Goal: Communication & Community: Answer question/provide support

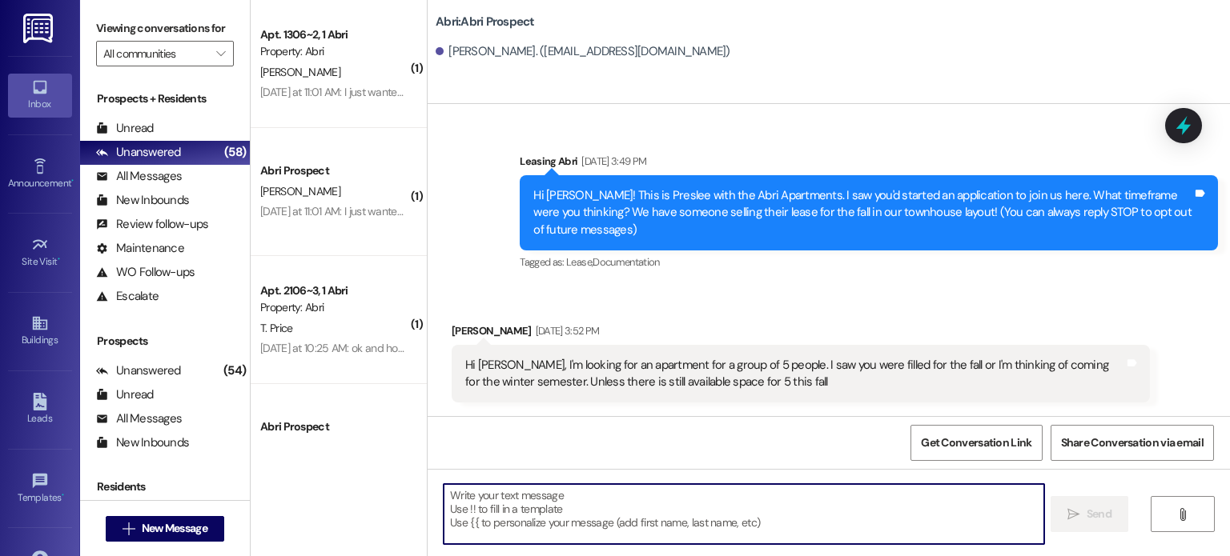
scroll to position [1636, 0]
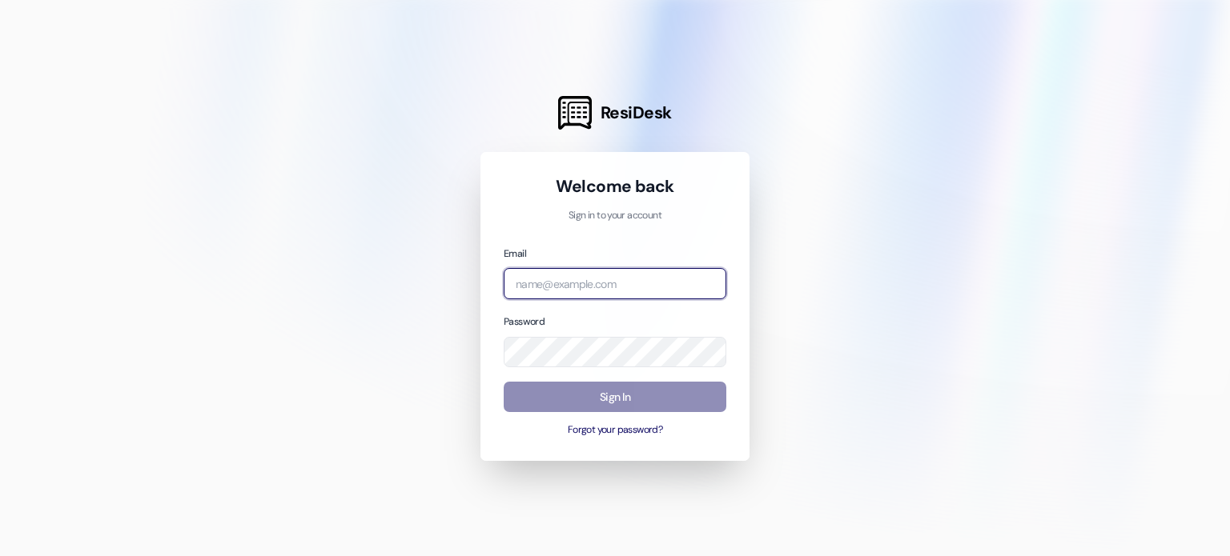
type input "[EMAIL_ADDRESS][DOMAIN_NAME]"
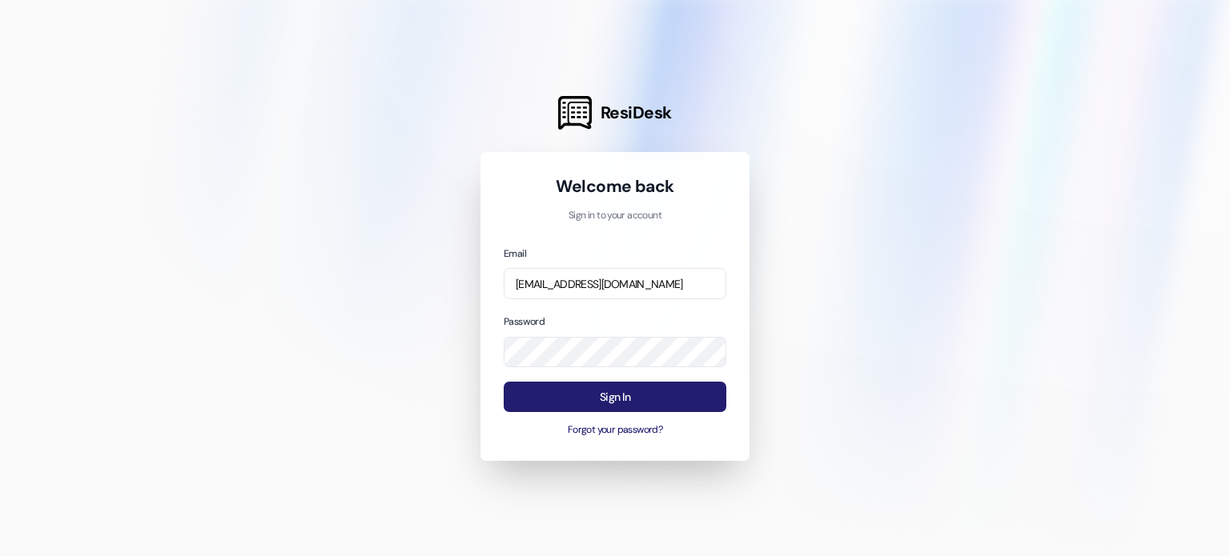
click at [576, 401] on button "Sign In" at bounding box center [615, 397] width 223 height 31
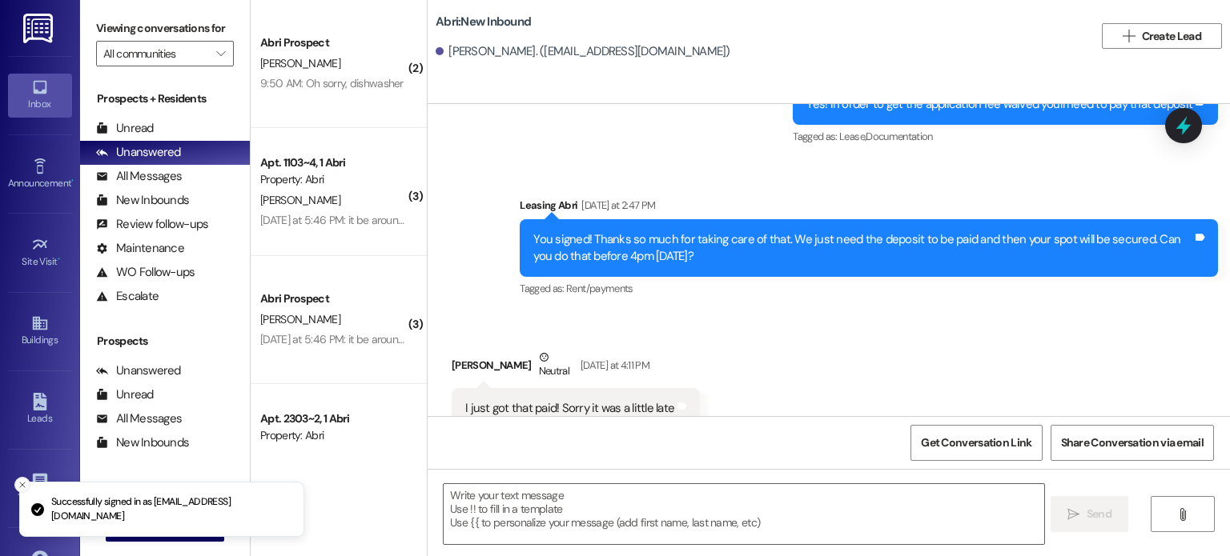
scroll to position [3029, 0]
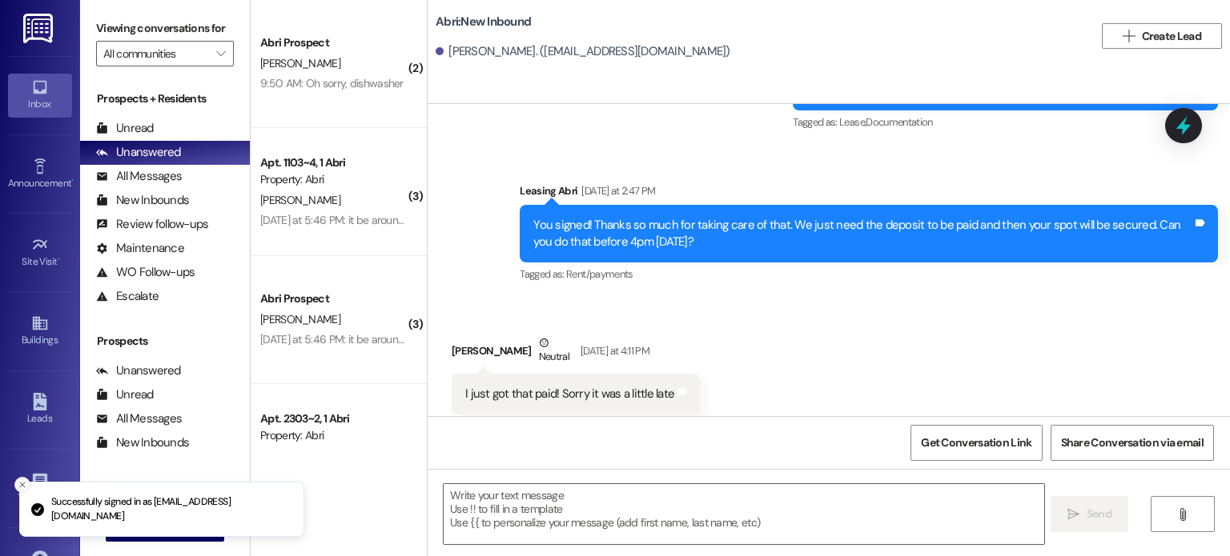
click at [18, 484] on icon "Close toast" at bounding box center [23, 485] width 10 height 10
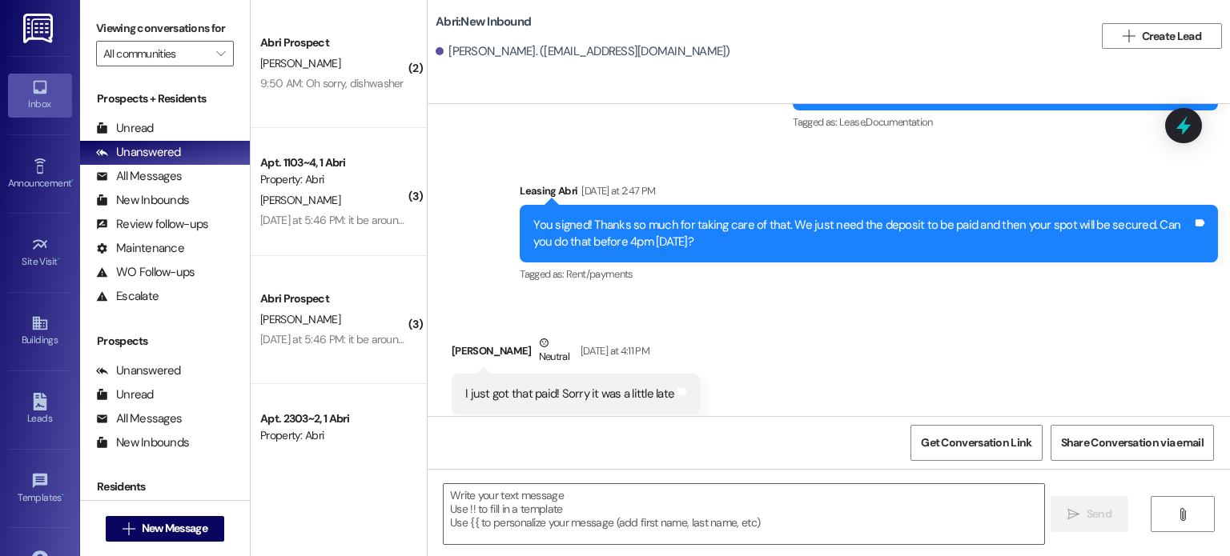
click at [151, 537] on li "Viewing the Unread inbox" at bounding box center [161, 558] width 285 height 42
click at [163, 537] on li "Viewing the Unread inbox" at bounding box center [161, 558] width 285 height 42
click at [185, 537] on li "Viewing the Unread inbox" at bounding box center [161, 558] width 285 height 42
click at [139, 537] on li "Viewing the Unread inbox" at bounding box center [161, 558] width 285 height 42
click at [202, 526] on span "New Message" at bounding box center [175, 528] width 66 height 17
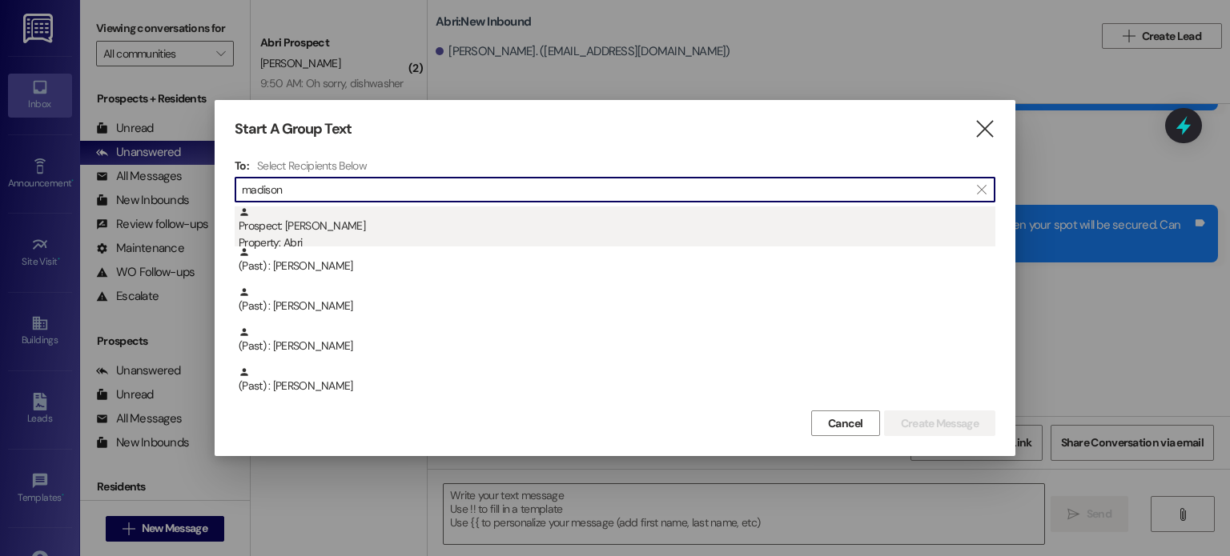
type input "madison"
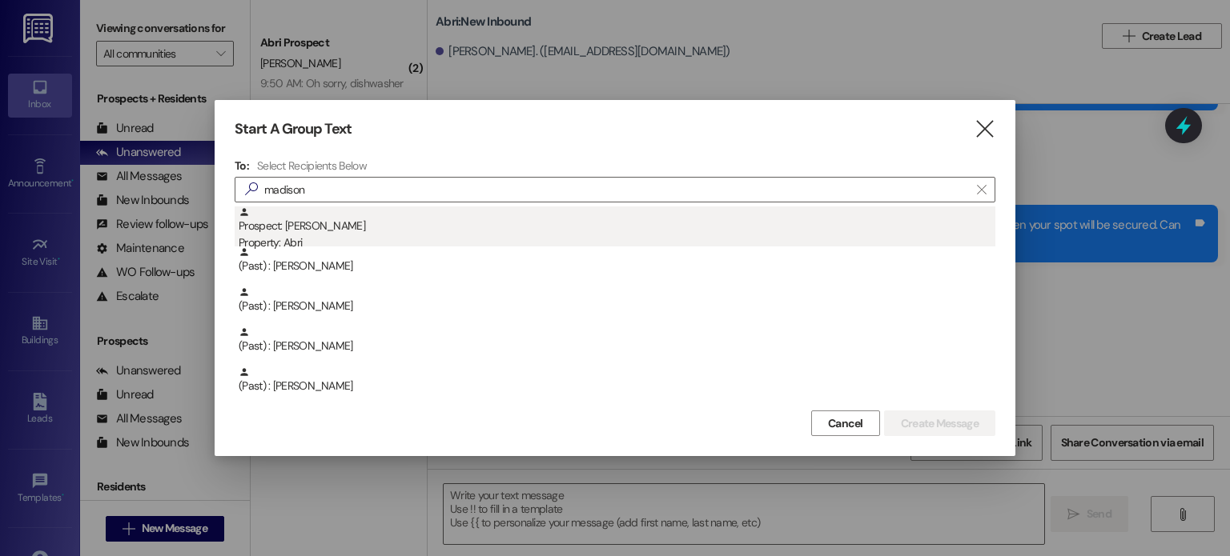
click at [429, 235] on div "Property: Abri" at bounding box center [617, 243] width 757 height 17
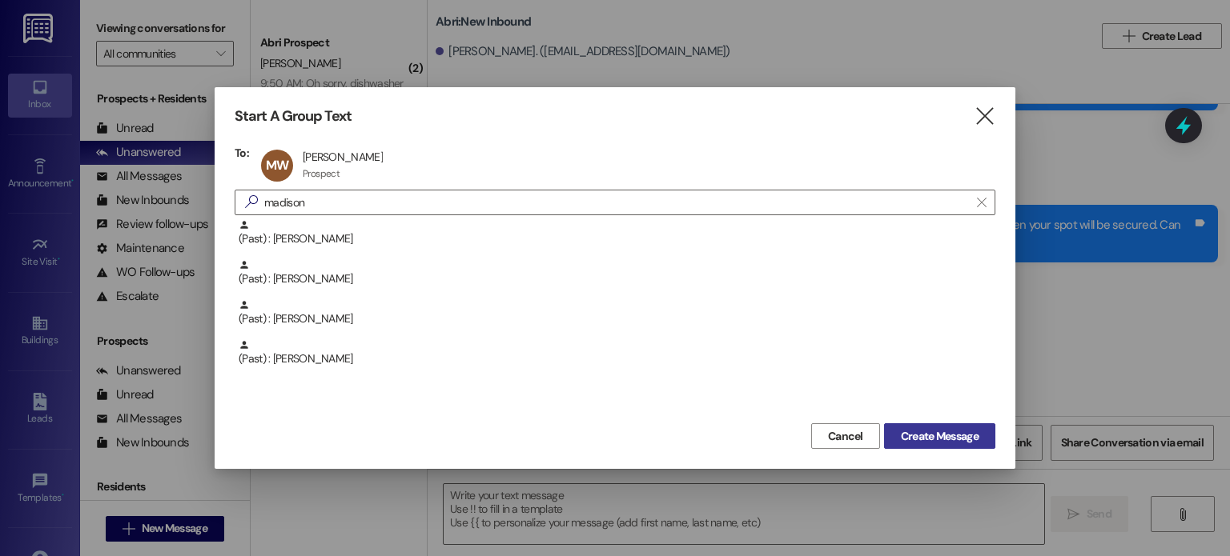
click at [909, 433] on span "Create Message" at bounding box center [940, 436] width 78 height 17
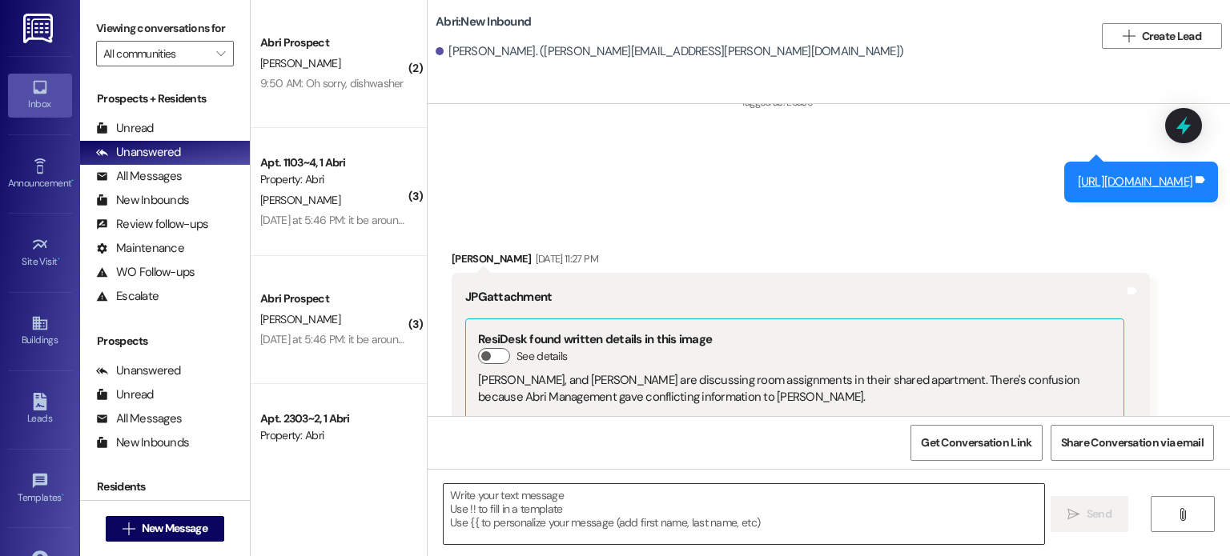
scroll to position [3755, 0]
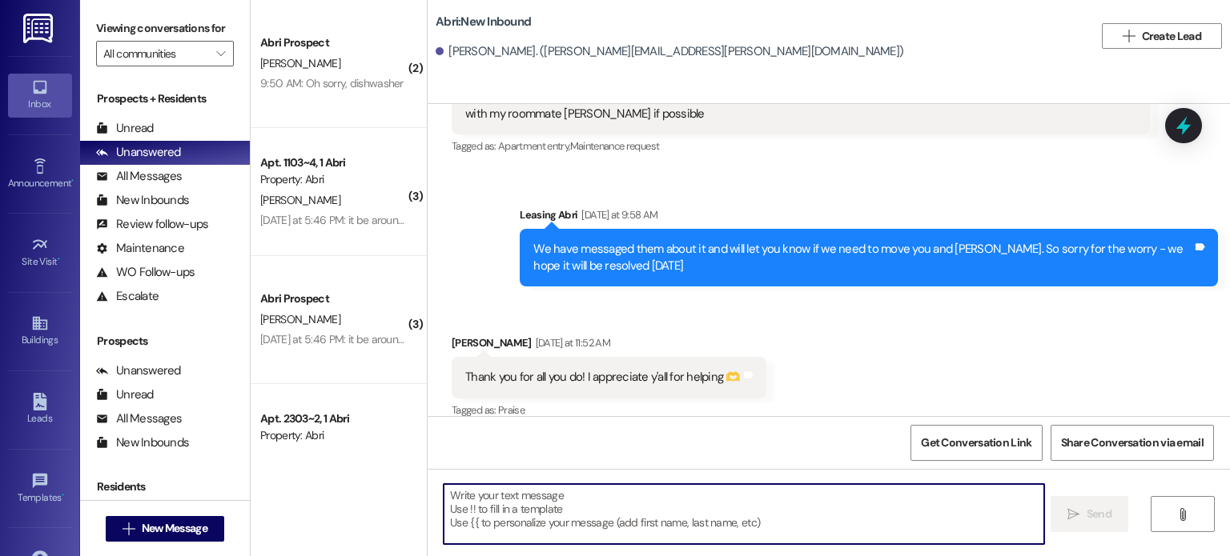
click at [596, 508] on textarea at bounding box center [744, 514] width 600 height 60
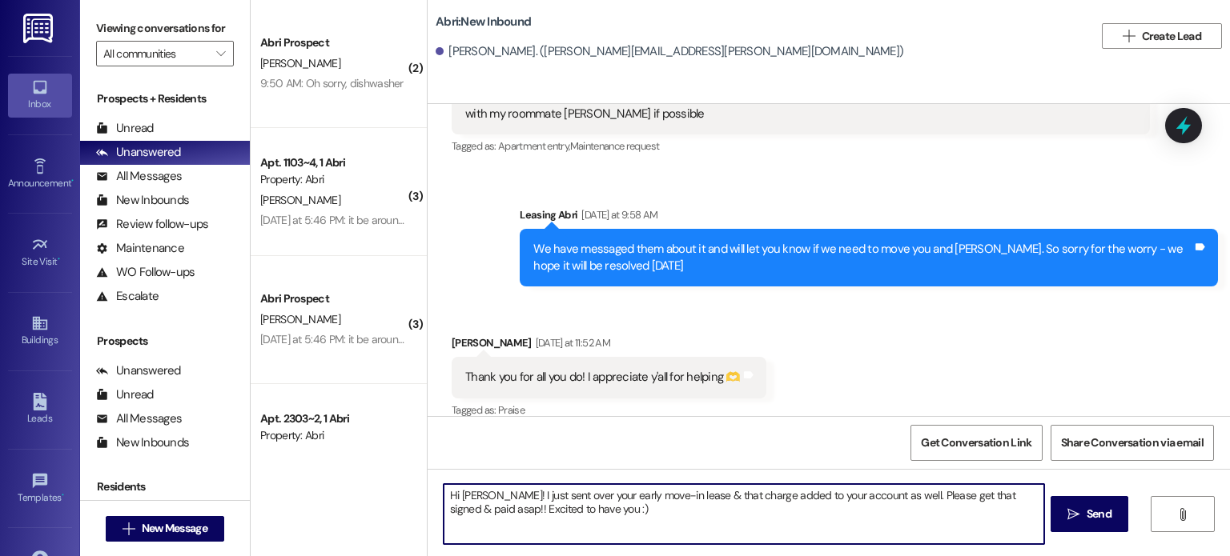
type textarea "Hi [PERSON_NAME]! I just sent over your early move-in lease & that charge added…"
drag, startPoint x: 573, startPoint y: 512, endPoint x: 417, endPoint y: 457, distance: 165.3
click at [428, 457] on div "WO Opened request: Our toilet ... [DATE] 7:56 AM Status : Completed Show detail…" at bounding box center [829, 382] width 802 height 556
click at [651, 520] on textarea "Hi [PERSON_NAME]! I just sent over your early move-in lease & that charge added…" at bounding box center [744, 514] width 600 height 60
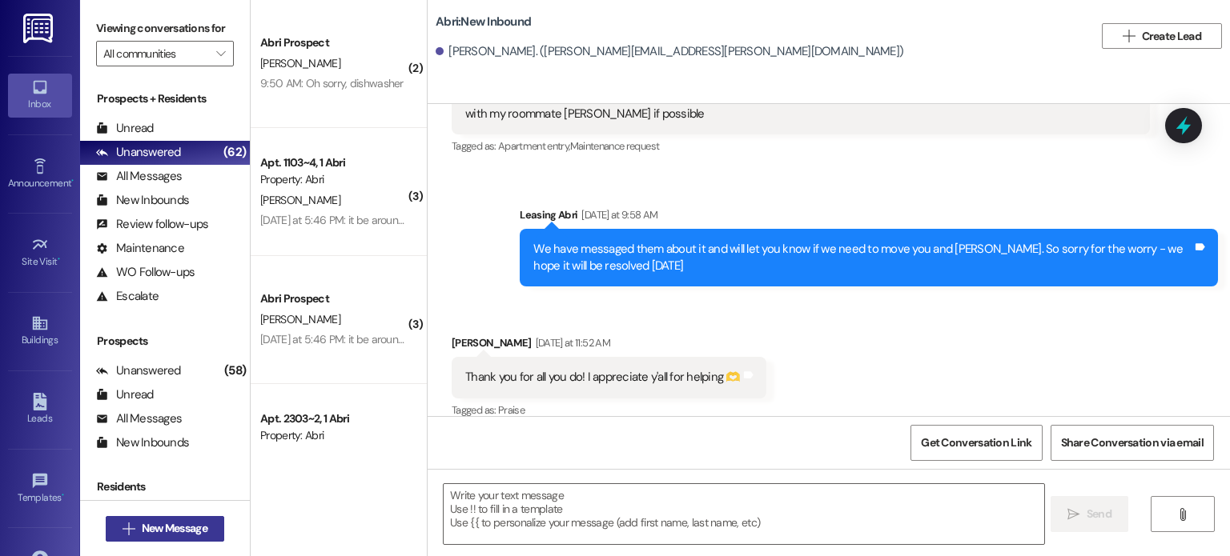
click at [173, 532] on span "New Message" at bounding box center [175, 528] width 66 height 17
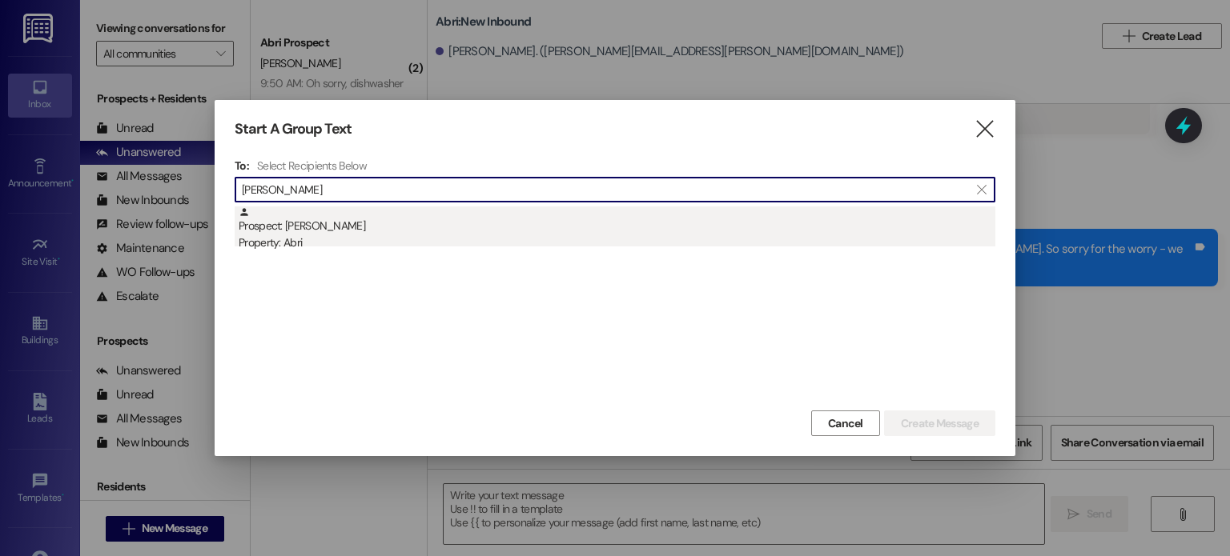
type input "[PERSON_NAME]"
click at [320, 235] on div "Property: Abri" at bounding box center [617, 243] width 757 height 17
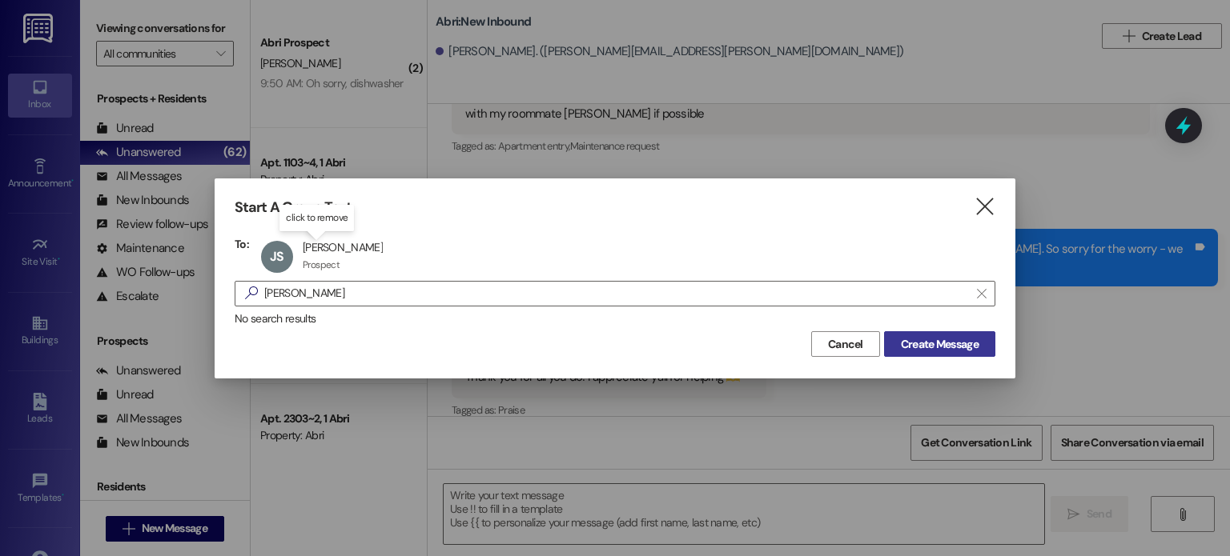
click at [938, 339] on span "Create Message" at bounding box center [940, 344] width 78 height 17
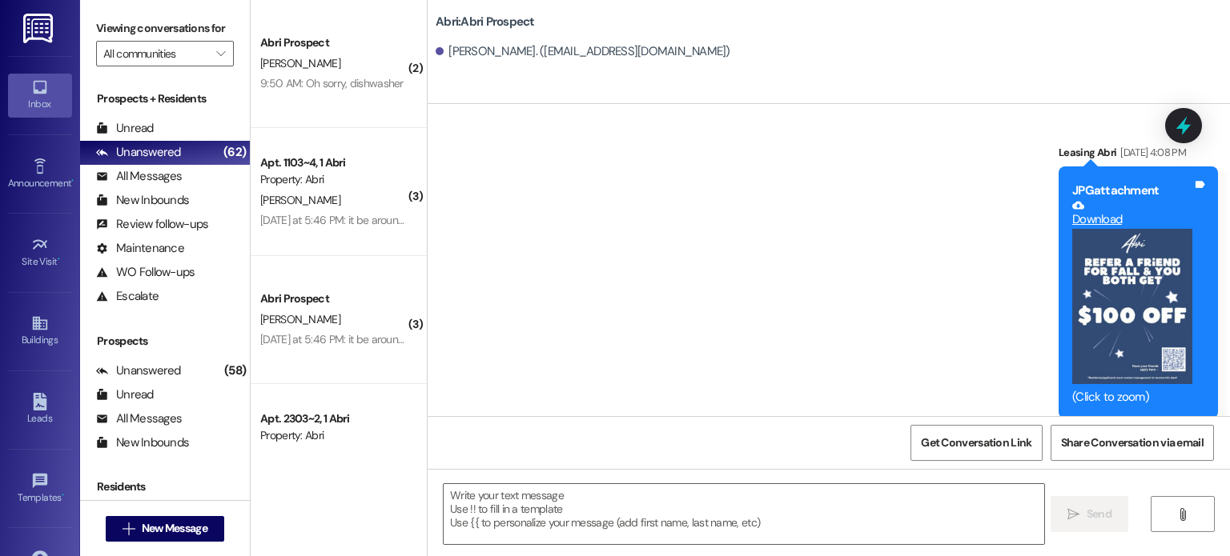
scroll to position [777, 0]
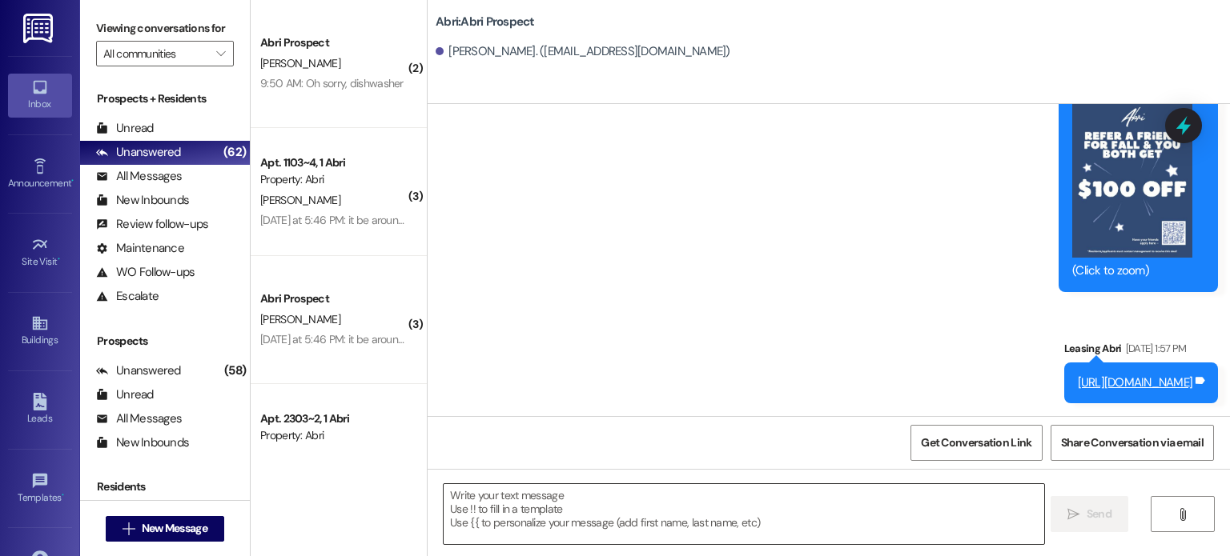
click at [552, 503] on textarea at bounding box center [744, 514] width 600 height 60
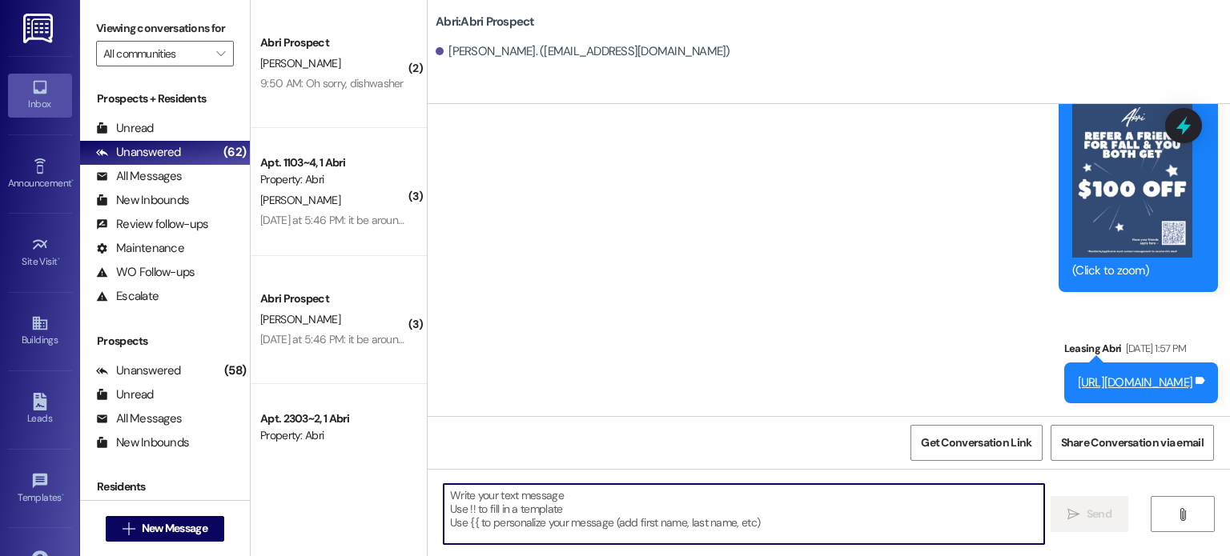
paste textarea "[DATE]"
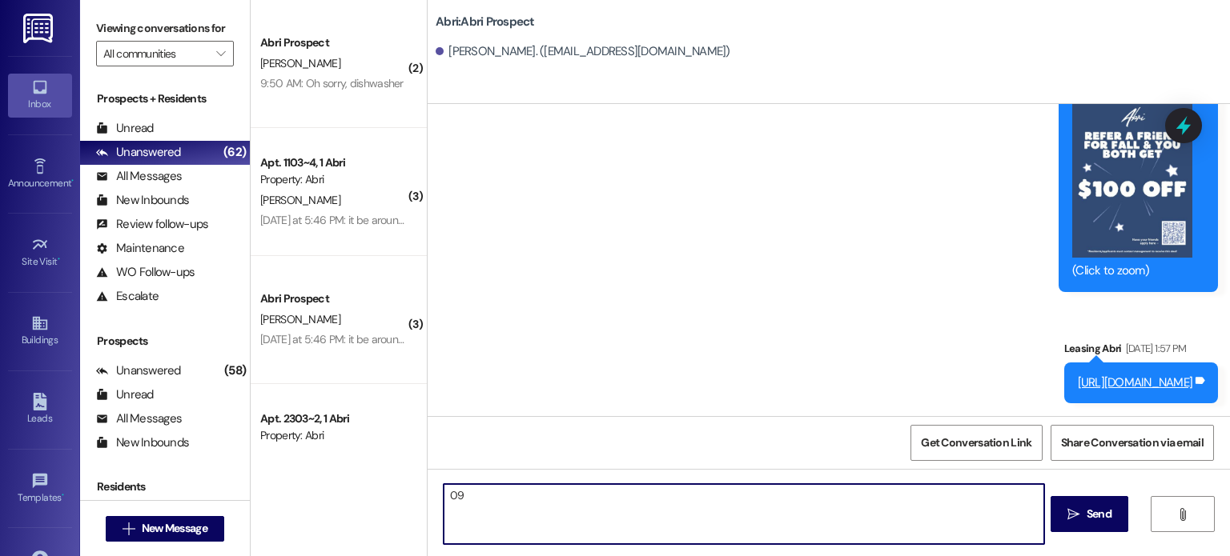
type textarea "0"
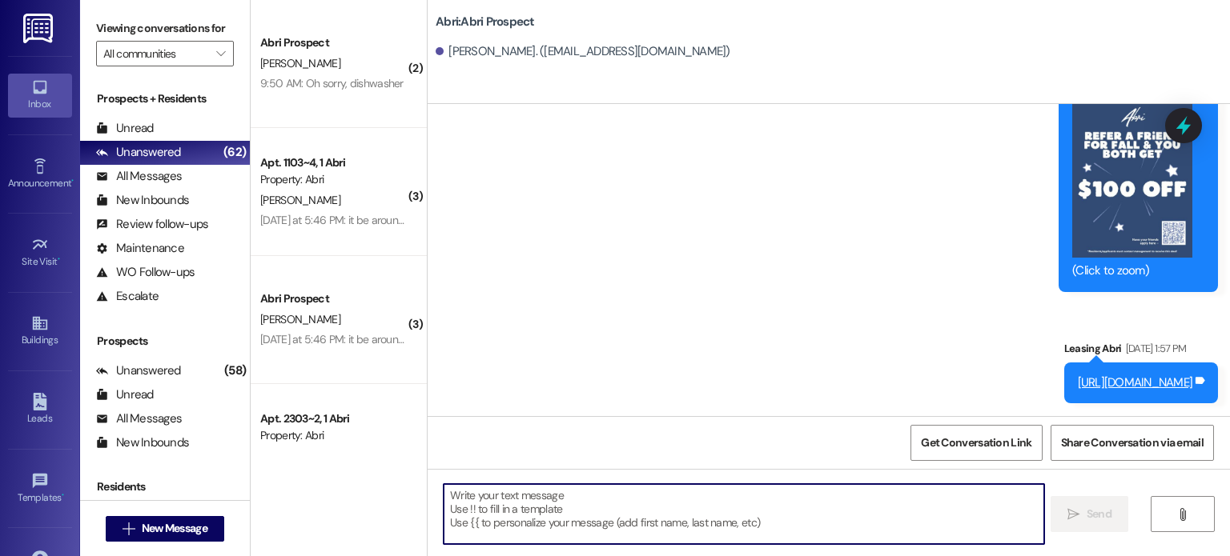
paste textarea "Hi [PERSON_NAME]! I just sent over your early move-in lease & that charge added…"
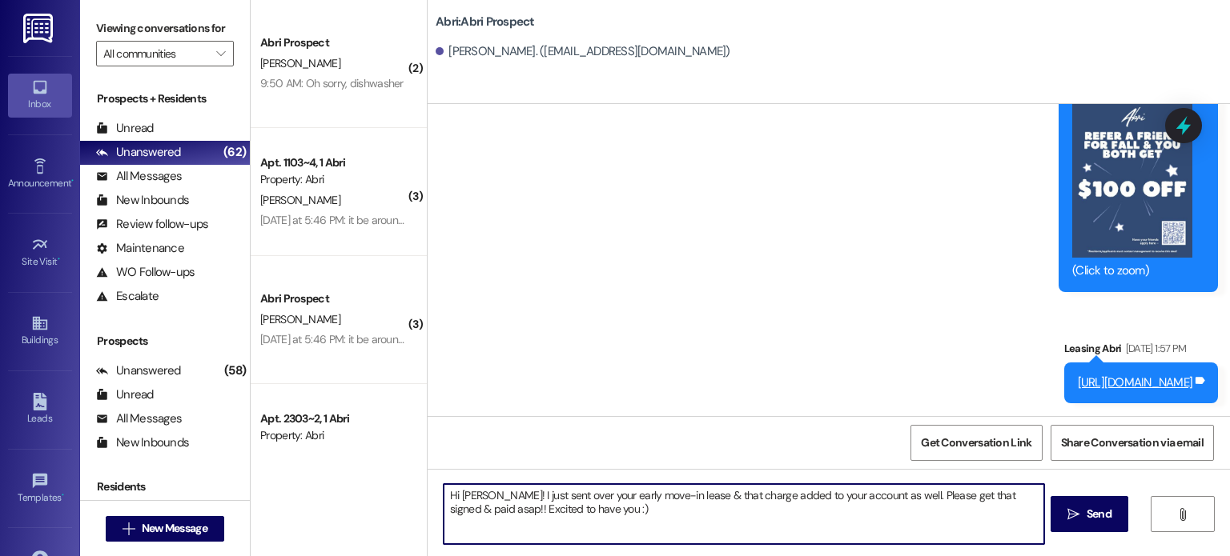
click at [491, 496] on textarea "Hi [PERSON_NAME]! I just sent over your early move-in lease & that charge added…" at bounding box center [744, 514] width 600 height 60
click at [472, 509] on textarea "Hi [PERSON_NAME]! I just sent over your early move-in lease & that charge added…" at bounding box center [744, 514] width 600 height 60
click at [752, 518] on textarea "Hi [PERSON_NAME]! I just sent over your early move-in lease & that charge added…" at bounding box center [744, 514] width 600 height 60
click at [612, 507] on textarea "Hi [PERSON_NAME]! I just sent over your early move-in lease & that charge added…" at bounding box center [744, 514] width 600 height 60
type textarea "Hi [PERSON_NAME]! I just sent over your early move-in lease & that charge added…"
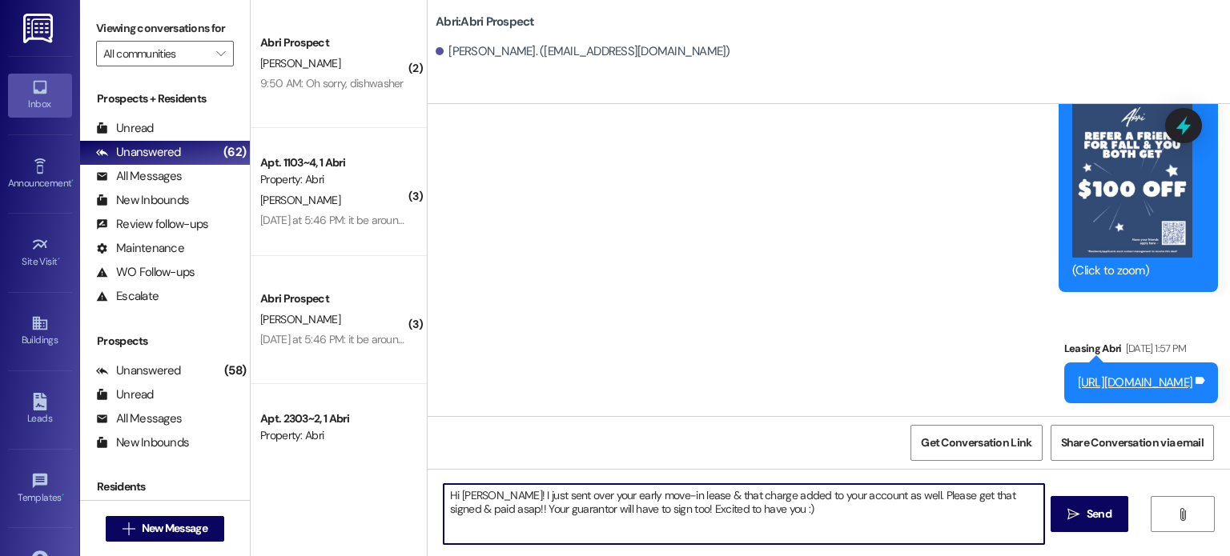
click at [793, 512] on textarea "Hi [PERSON_NAME]! I just sent over your early move-in lease & that charge added…" at bounding box center [744, 514] width 600 height 60
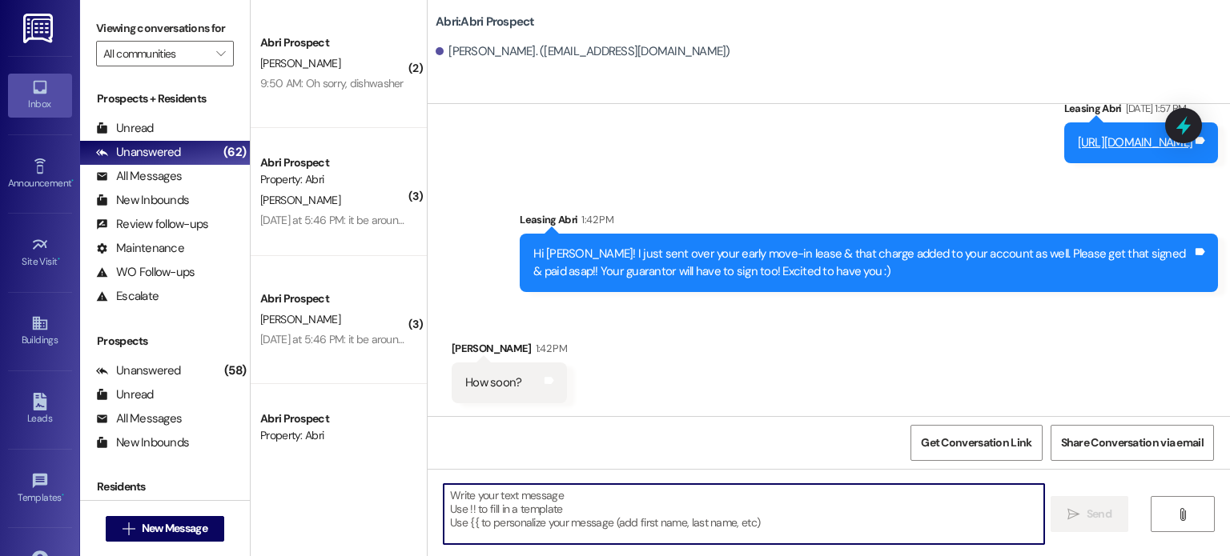
scroll to position [1018, 0]
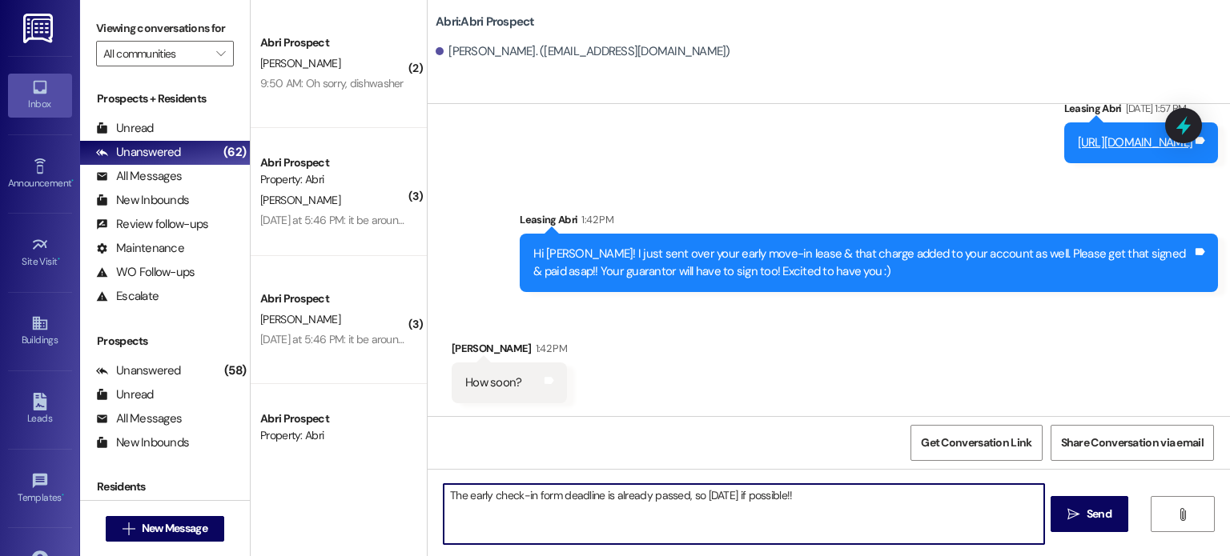
type textarea "The early check-in form deadline is already passed, so [DATE] if possible!!"
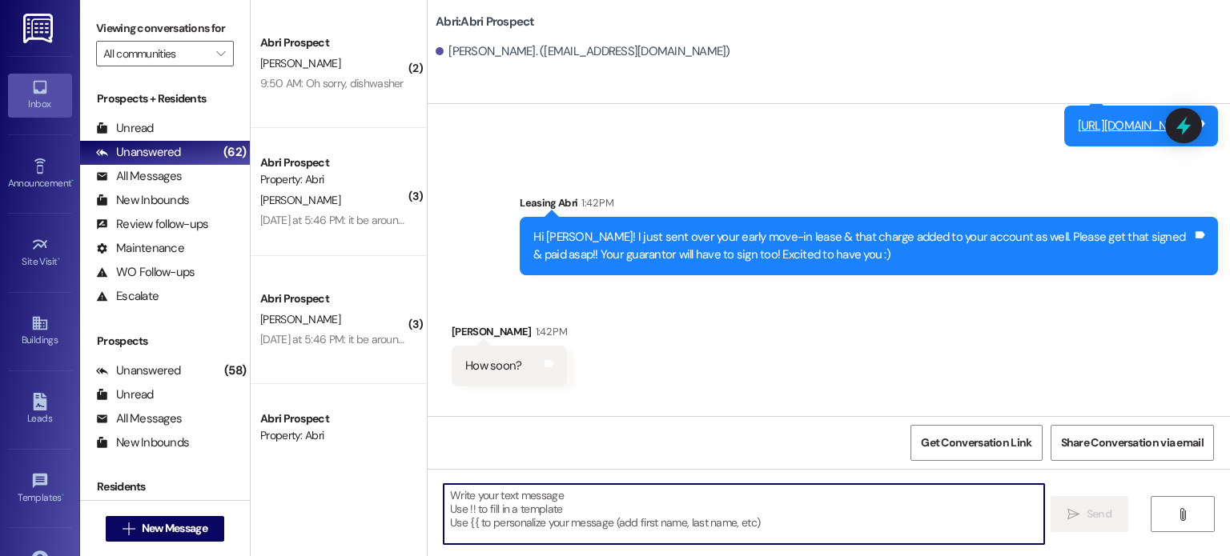
scroll to position [1017, 0]
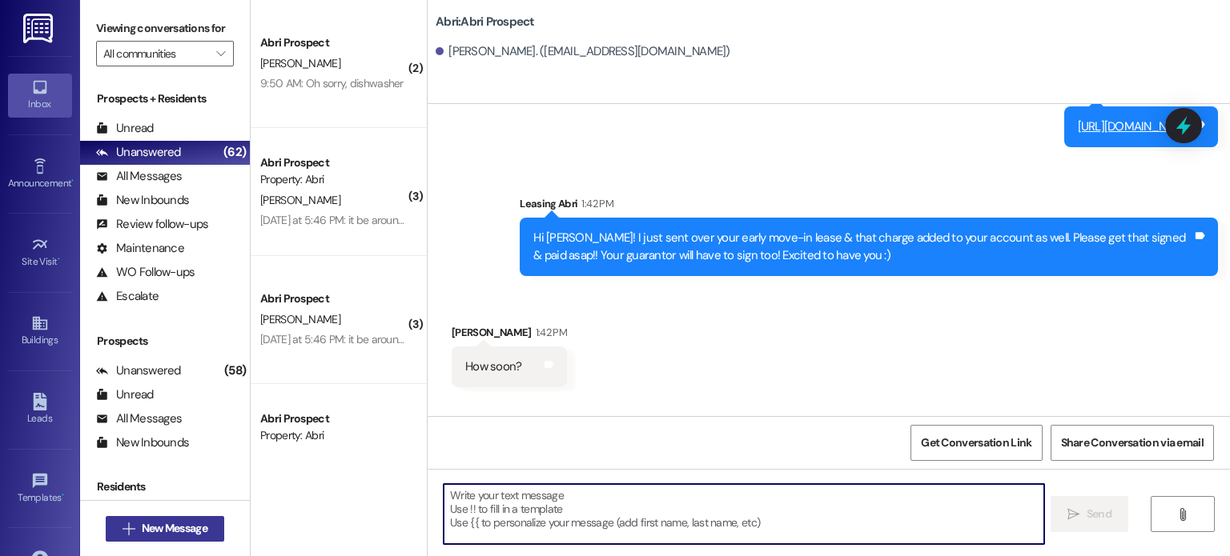
click at [199, 539] on button " New Message" at bounding box center [165, 529] width 118 height 26
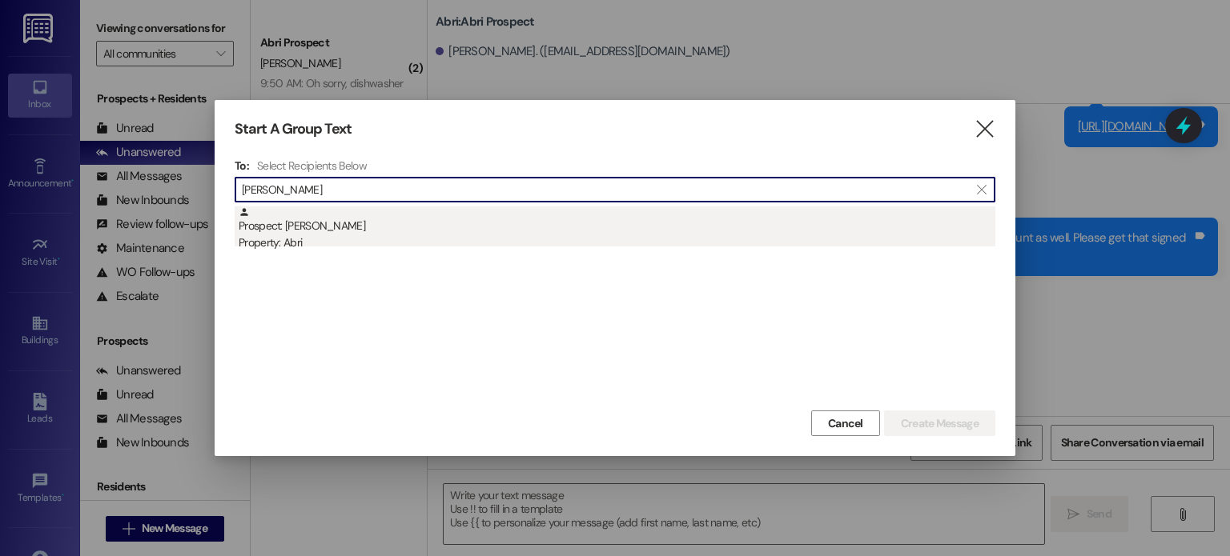
type input "[PERSON_NAME]"
click at [338, 223] on div "Prospect: [PERSON_NAME] Property: Abri" at bounding box center [617, 230] width 757 height 46
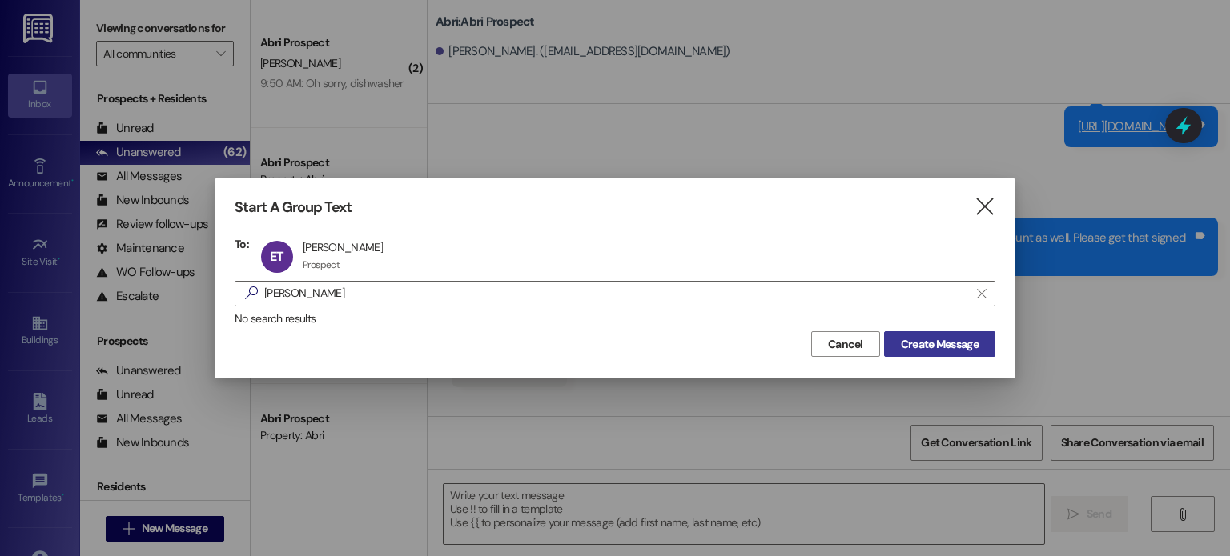
click at [934, 351] on span "Create Message" at bounding box center [940, 344] width 78 height 17
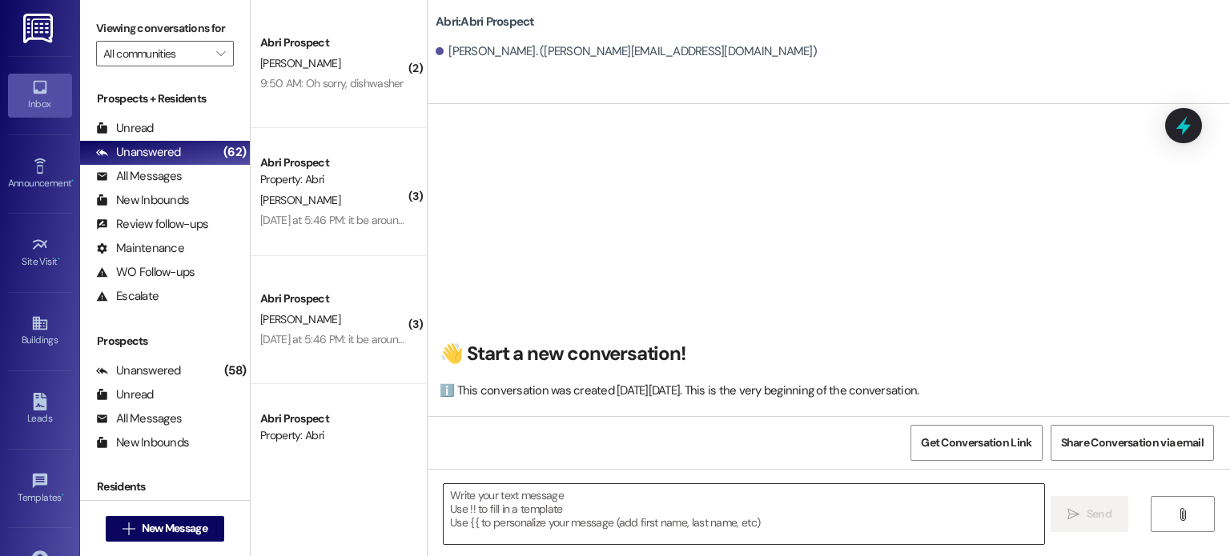
scroll to position [0, 0]
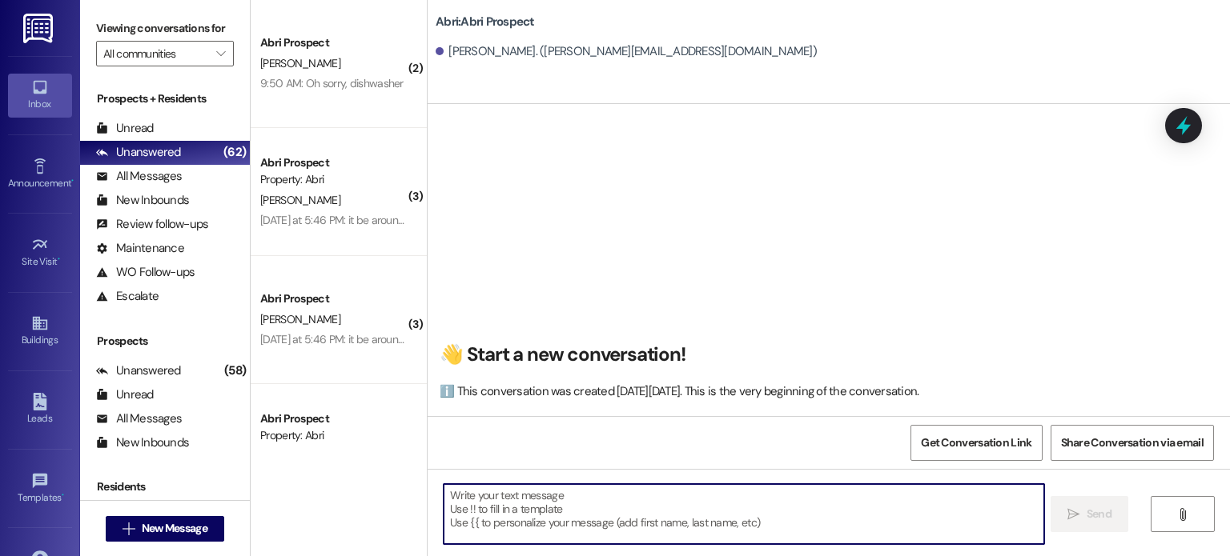
click at [604, 496] on textarea at bounding box center [744, 514] width 600 height 60
paste textarea "Hi [PERSON_NAME]! I just sent over your early move-in lease & that charge added…"
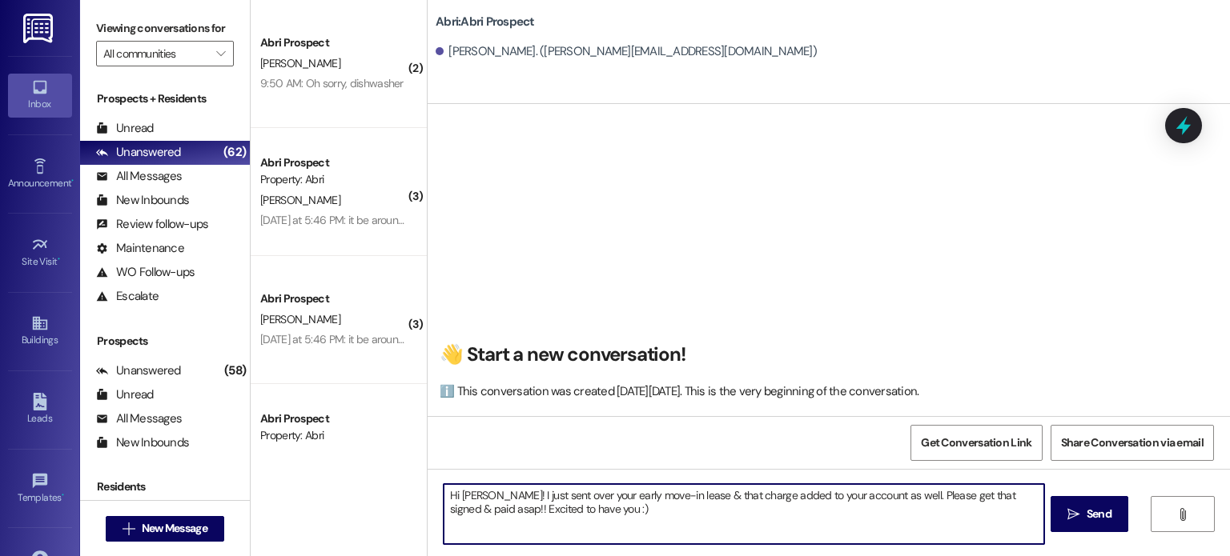
click at [492, 496] on textarea "Hi [PERSON_NAME]! I just sent over your early move-in lease & that charge added…" at bounding box center [744, 514] width 600 height 60
type textarea "Hi [PERSON_NAME]! I just sent over your early move-in lease & that charge added…"
click at [634, 506] on textarea "Hi [PERSON_NAME]! I just sent over your early move-in lease & that charge added…" at bounding box center [744, 514] width 600 height 60
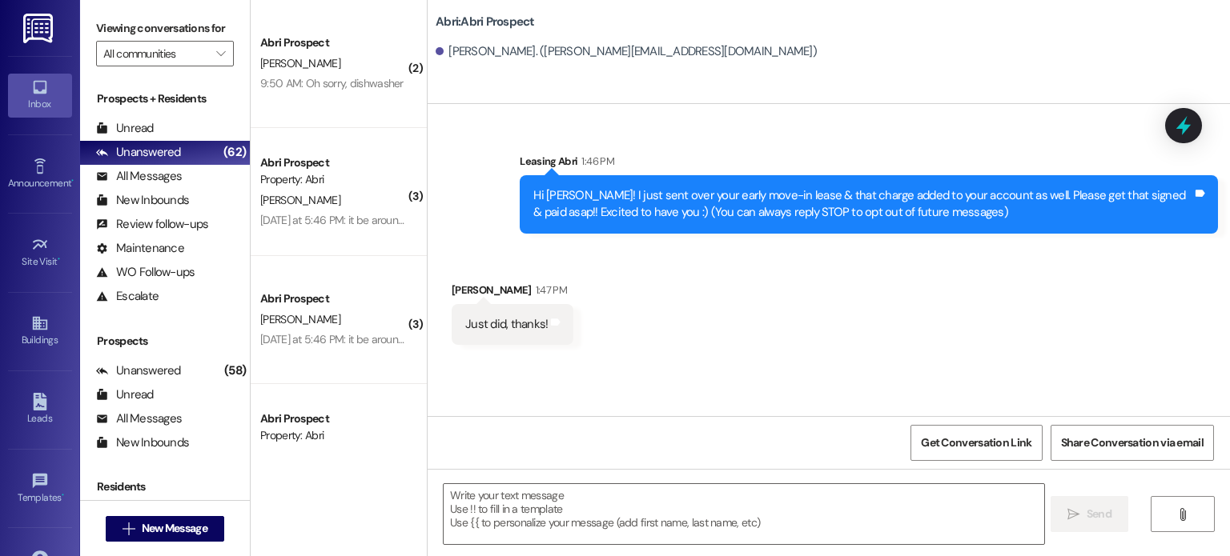
click at [199, 515] on div " New Message" at bounding box center [165, 529] width 118 height 40
click at [201, 525] on span "New Message" at bounding box center [175, 528] width 66 height 17
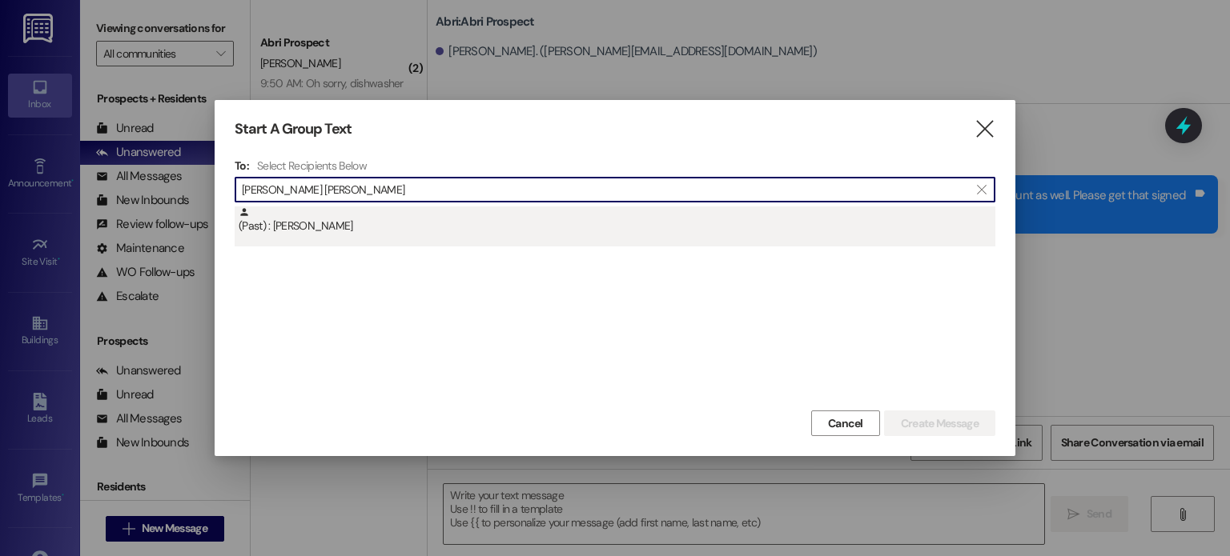
type input "[PERSON_NAME] [PERSON_NAME]"
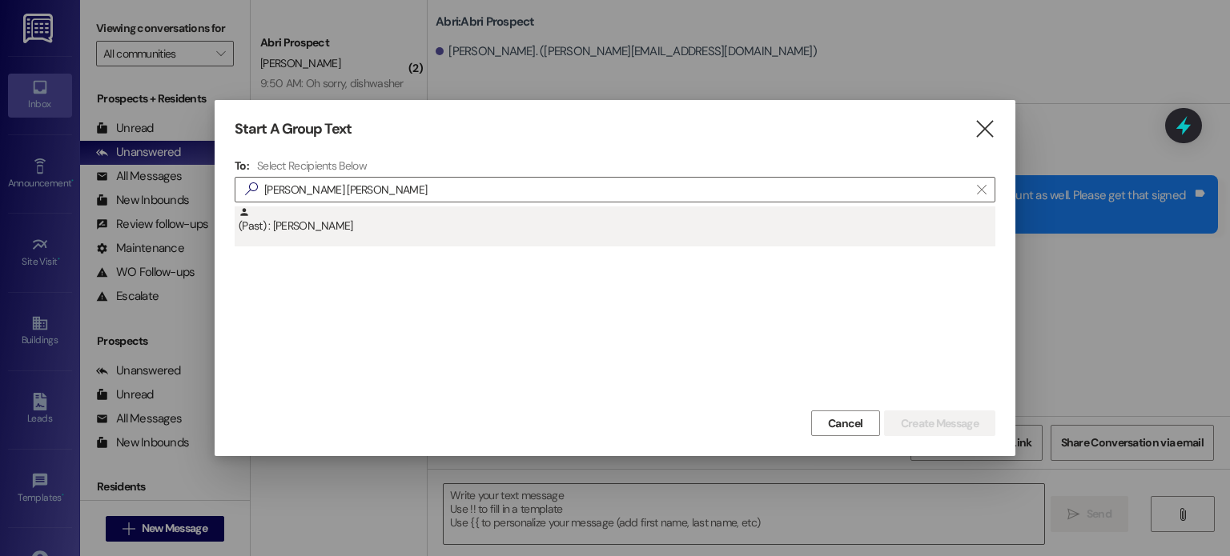
click at [302, 212] on div "(Past) : [PERSON_NAME]" at bounding box center [617, 221] width 757 height 28
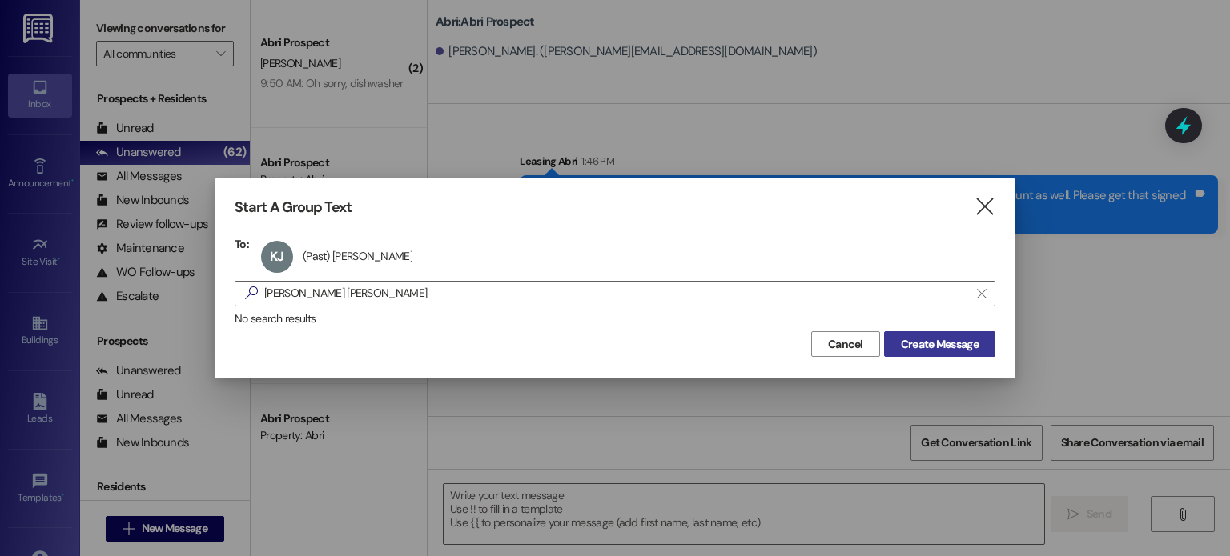
click at [916, 346] on span "Create Message" at bounding box center [940, 344] width 78 height 17
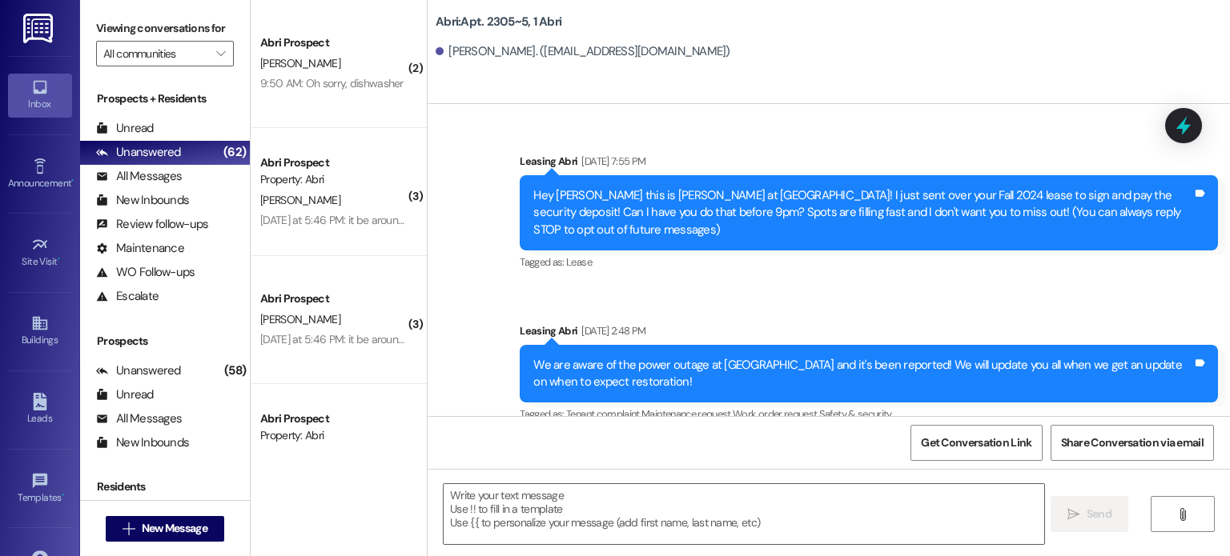
scroll to position [30500, 0]
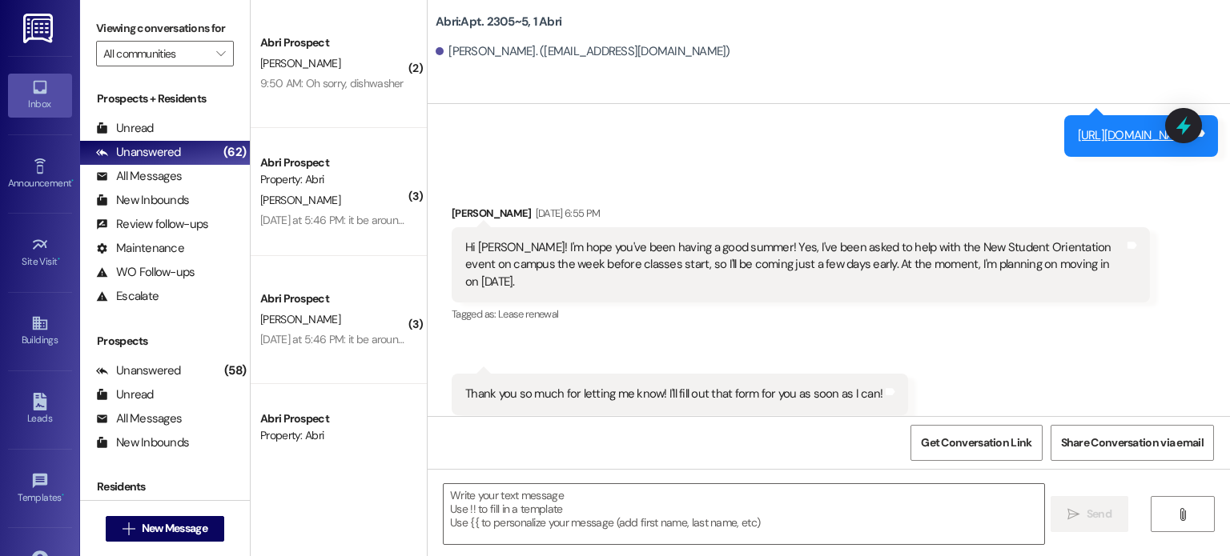
click at [486, 477] on div " Send " at bounding box center [829, 529] width 802 height 120
click at [484, 489] on textarea at bounding box center [744, 514] width 600 height 60
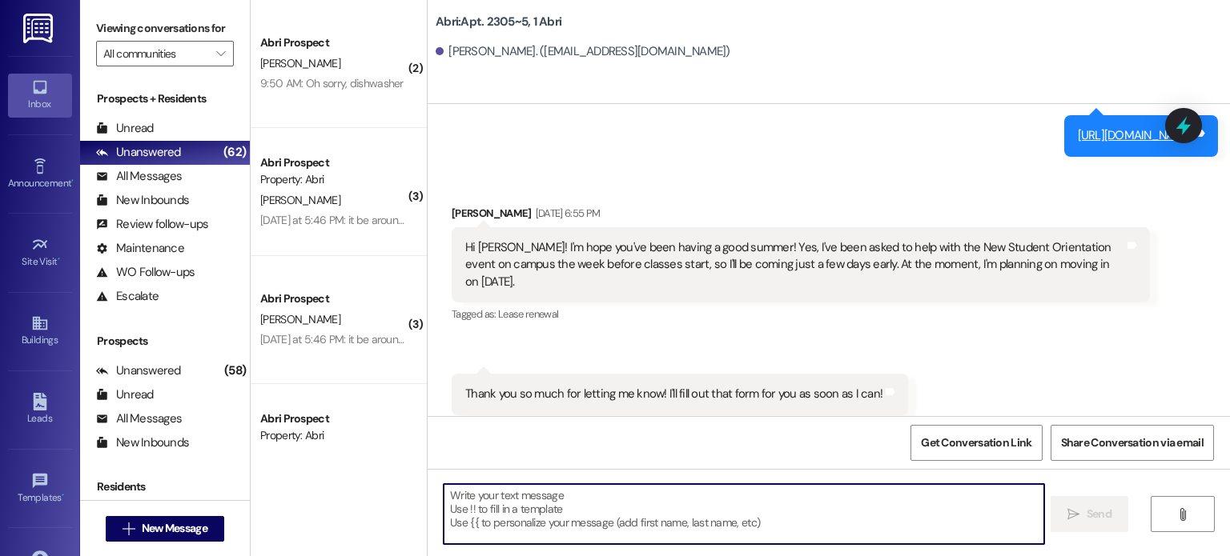
paste textarea "Hi [PERSON_NAME]! I just sent over your early move-in lease & that charge added…"
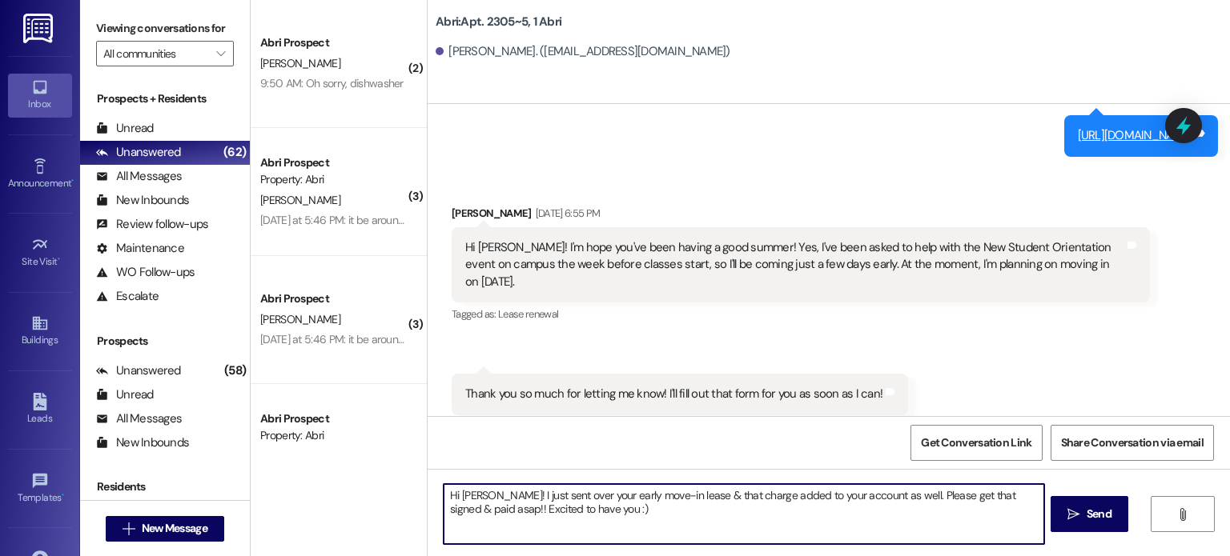
click at [489, 495] on textarea "Hi [PERSON_NAME]! I just sent over your early move-in lease & that charge added…" at bounding box center [744, 514] width 600 height 60
type textarea "Hi [PERSON_NAME]! I just sent over your early move-in lease & that charge added…"
click at [590, 510] on textarea "Hi [PERSON_NAME]! I just sent over your early move-in lease & that charge added…" at bounding box center [744, 514] width 600 height 60
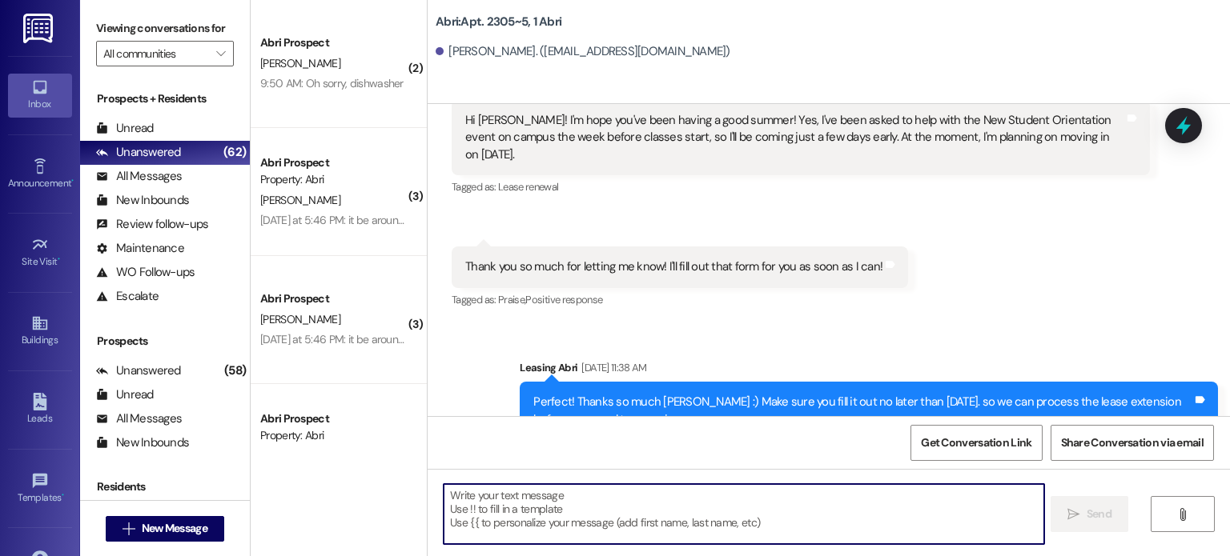
scroll to position [30629, 0]
